Goal: Task Accomplishment & Management: Manage account settings

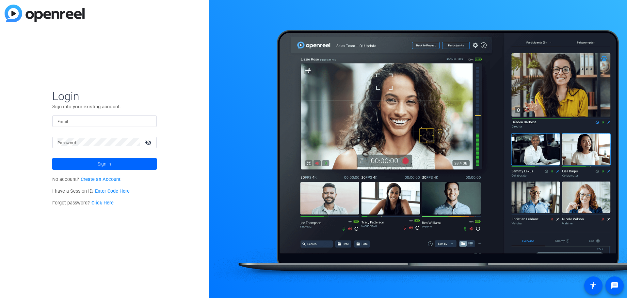
type input "[EMAIL_ADDRESS][DOMAIN_NAME]"
click at [93, 163] on span at bounding box center [104, 164] width 105 height 16
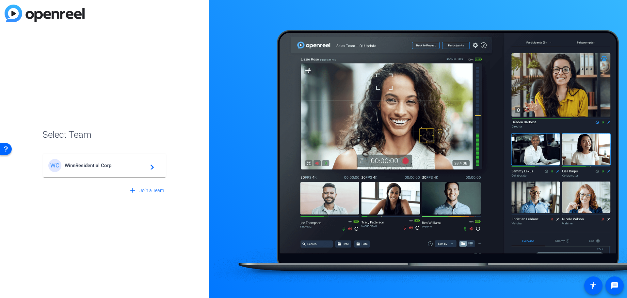
click at [107, 168] on span "WinnResidential Corp." at bounding box center [106, 165] width 82 height 6
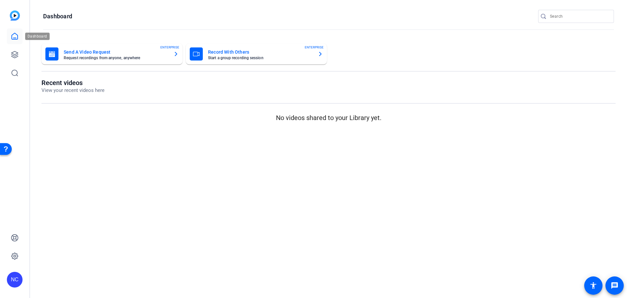
click at [13, 37] on icon at bounding box center [15, 36] width 8 height 8
click at [19, 55] on link at bounding box center [15, 55] width 16 height 16
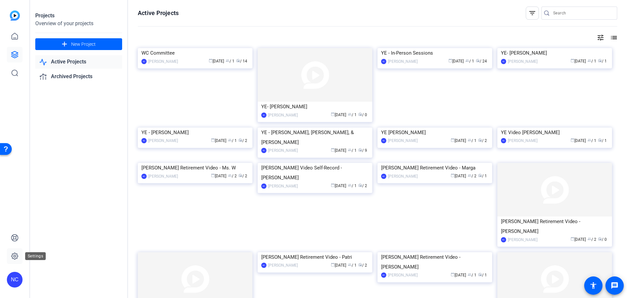
click at [18, 257] on icon at bounding box center [15, 256] width 8 height 8
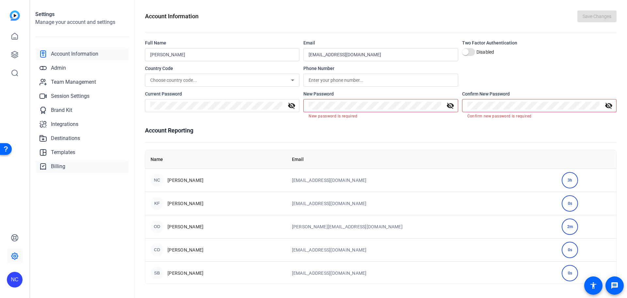
click at [55, 168] on span "Billing" at bounding box center [58, 166] width 14 height 8
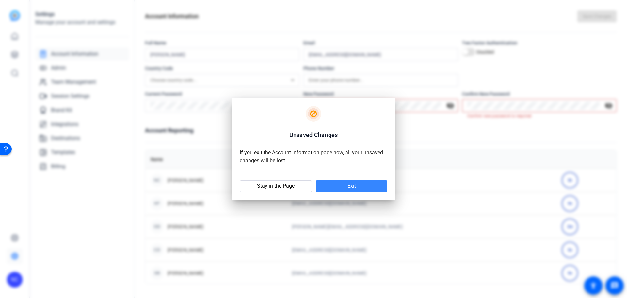
click at [328, 188] on span at bounding box center [352, 186] width 72 height 16
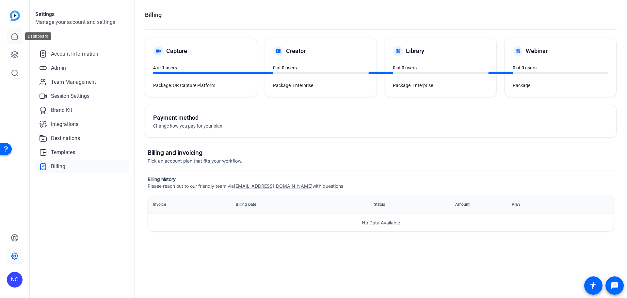
click at [18, 39] on icon at bounding box center [15, 36] width 8 height 8
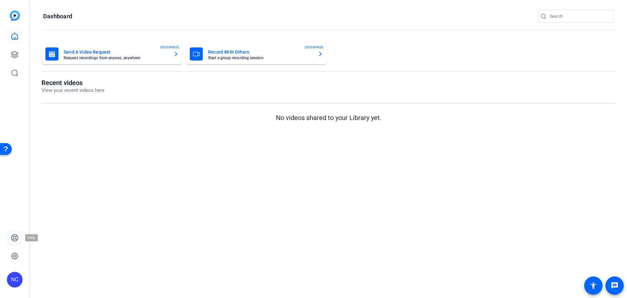
click at [15, 241] on link at bounding box center [15, 238] width 16 height 16
click at [14, 279] on div "NC" at bounding box center [15, 280] width 16 height 16
click at [25, 272] on div "NC" at bounding box center [19, 270] width 16 height 16
click at [20, 276] on div "NC" at bounding box center [15, 280] width 16 height 16
click at [51, 273] on div "WinnResidential Corp." at bounding box center [53, 275] width 46 height 13
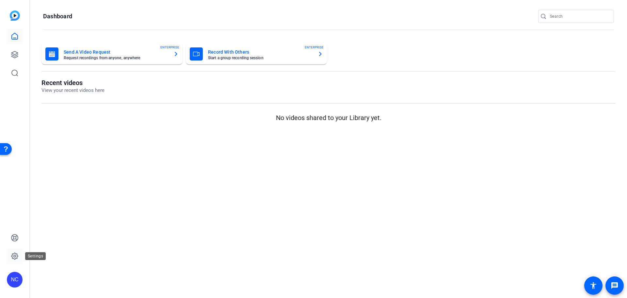
click at [17, 257] on icon at bounding box center [14, 256] width 7 height 7
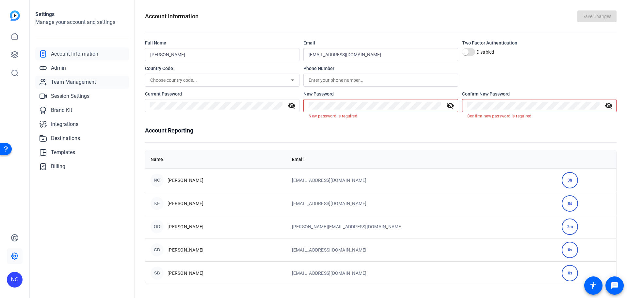
click at [78, 82] on span "Team Management" at bounding box center [73, 82] width 45 height 8
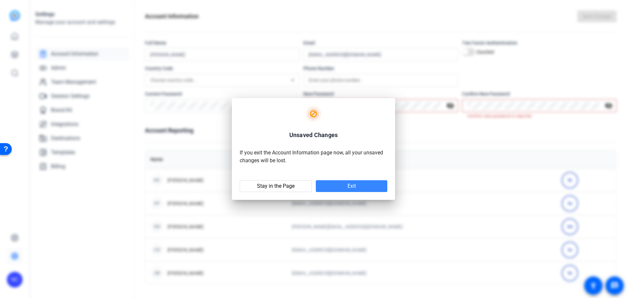
click at [340, 188] on span at bounding box center [352, 186] width 72 height 16
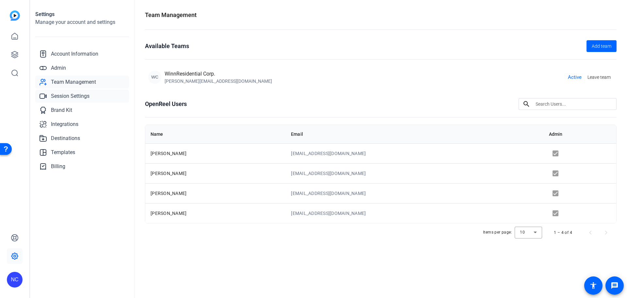
click at [65, 97] on span "Session Settings" at bounding box center [70, 96] width 39 height 8
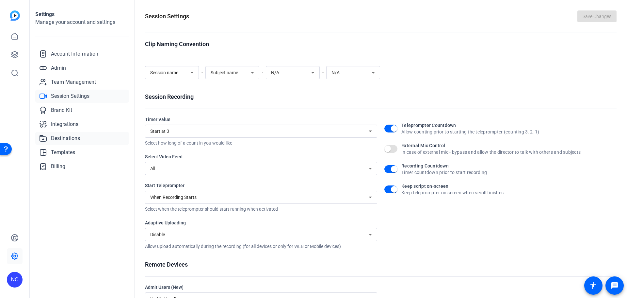
click at [63, 137] on span "Destinations" at bounding box center [65, 138] width 29 height 8
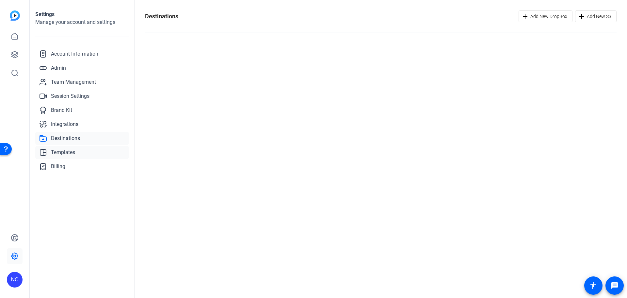
click at [52, 155] on span "Templates" at bounding box center [63, 152] width 24 height 8
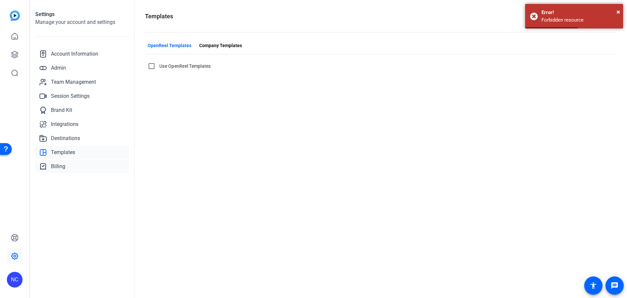
click at [58, 169] on span "Billing" at bounding box center [58, 166] width 14 height 8
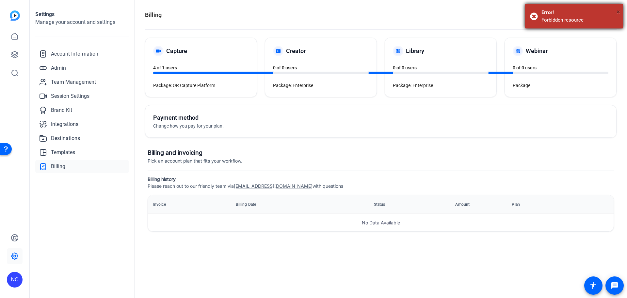
click at [620, 12] on span "×" at bounding box center [619, 12] width 4 height 8
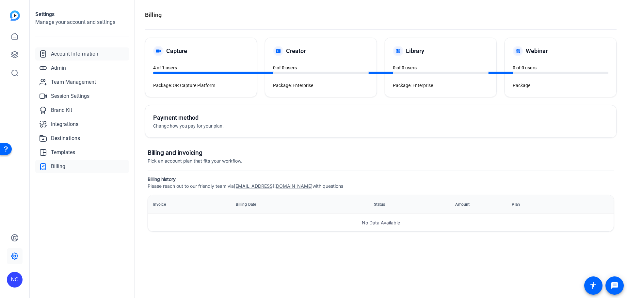
click at [88, 53] on span "Account Information" at bounding box center [74, 54] width 47 height 8
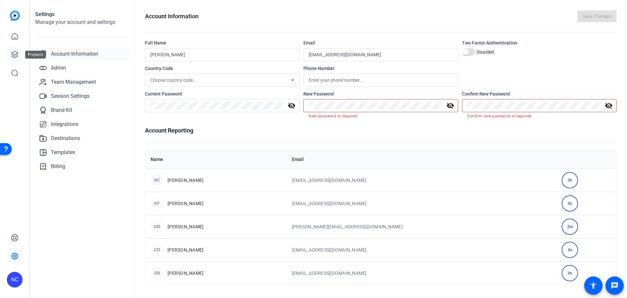
click at [18, 54] on icon at bounding box center [15, 55] width 8 height 8
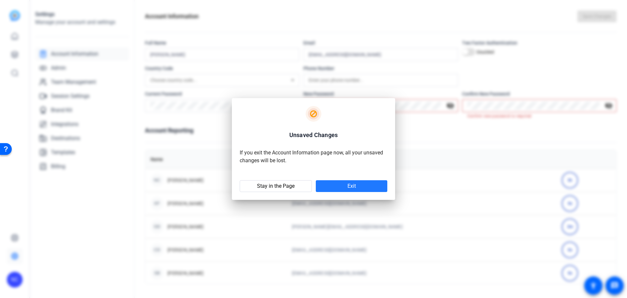
click at [352, 186] on span "Exit" at bounding box center [352, 186] width 8 height 7
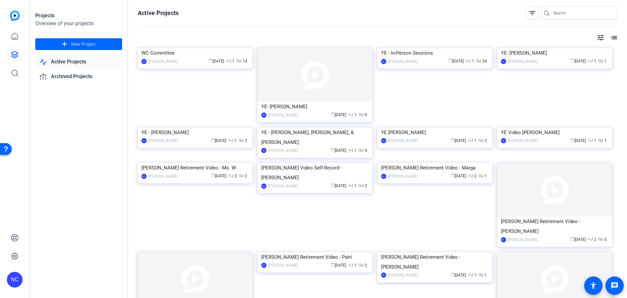
click at [599, 39] on mat-icon "tune" at bounding box center [601, 38] width 8 height 8
click at [599, 39] on div at bounding box center [313, 149] width 627 height 298
click at [612, 36] on mat-icon "list" at bounding box center [614, 38] width 8 height 8
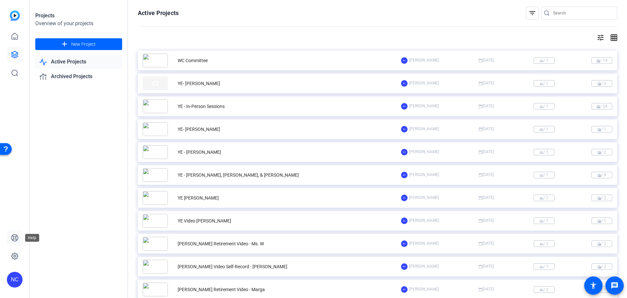
click at [12, 240] on icon at bounding box center [14, 237] width 7 height 7
click at [18, 278] on div "NC" at bounding box center [15, 280] width 16 height 16
click at [45, 277] on div "WinnResidential Corp." at bounding box center [53, 275] width 46 height 13
click at [15, 14] on img at bounding box center [15, 15] width 10 height 10
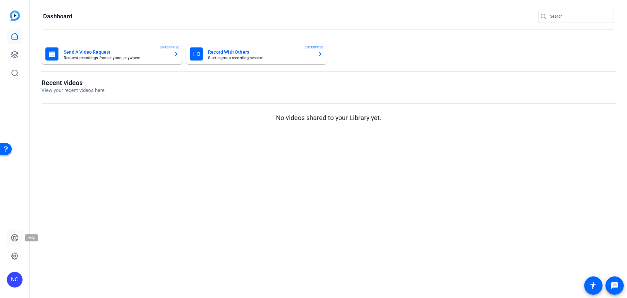
click at [11, 237] on icon at bounding box center [14, 237] width 7 height 7
click at [17, 53] on icon at bounding box center [14, 54] width 7 height 7
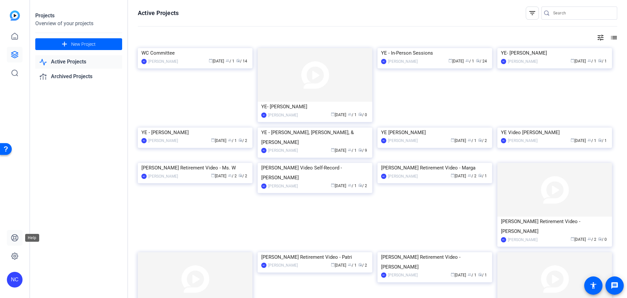
click at [14, 241] on icon at bounding box center [15, 238] width 8 height 8
click at [13, 254] on icon at bounding box center [15, 256] width 8 height 8
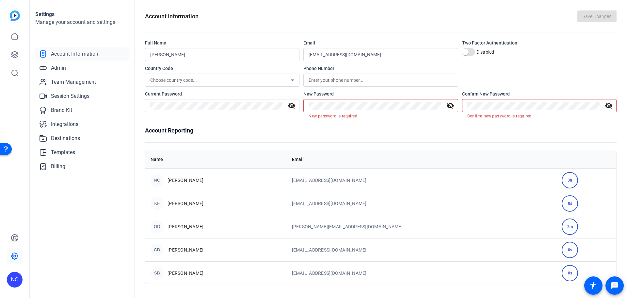
click at [562, 178] on div "3h" at bounding box center [570, 180] width 16 height 16
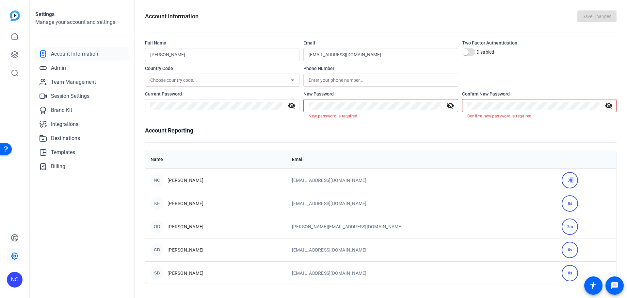
click at [562, 178] on div "3h" at bounding box center [570, 180] width 16 height 16
drag, startPoint x: 562, startPoint y: 178, endPoint x: 543, endPoint y: 182, distance: 19.0
click at [543, 182] on tr "NC [PERSON_NAME] [EMAIL_ADDRESS][DOMAIN_NAME] 3h" at bounding box center [380, 179] width 471 height 23
click at [79, 96] on span "Session Settings" at bounding box center [70, 96] width 39 height 8
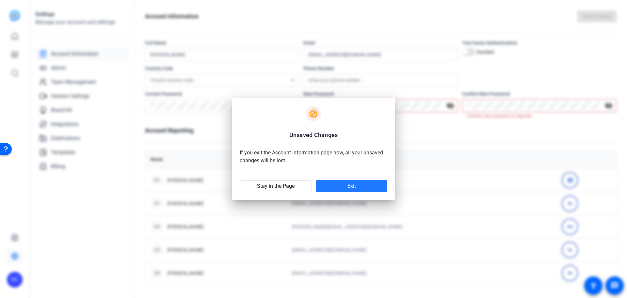
click at [326, 189] on span at bounding box center [352, 186] width 72 height 16
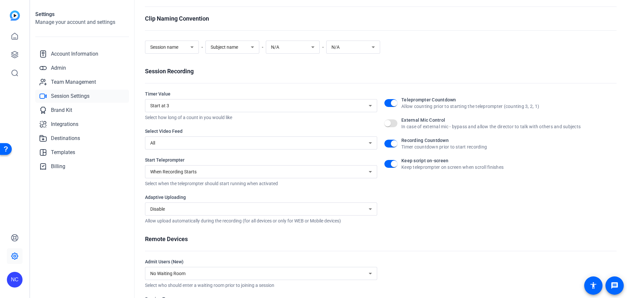
scroll to position [64, 0]
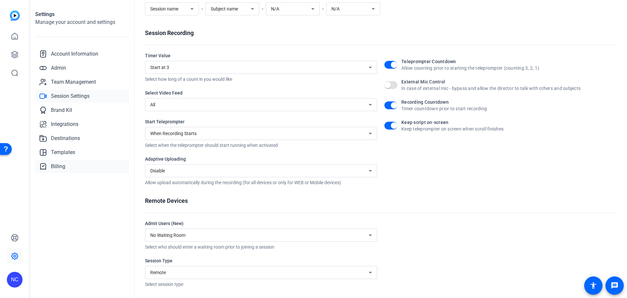
click at [61, 168] on span "Billing" at bounding box center [58, 166] width 14 height 8
